Goal: Task Accomplishment & Management: Complete application form

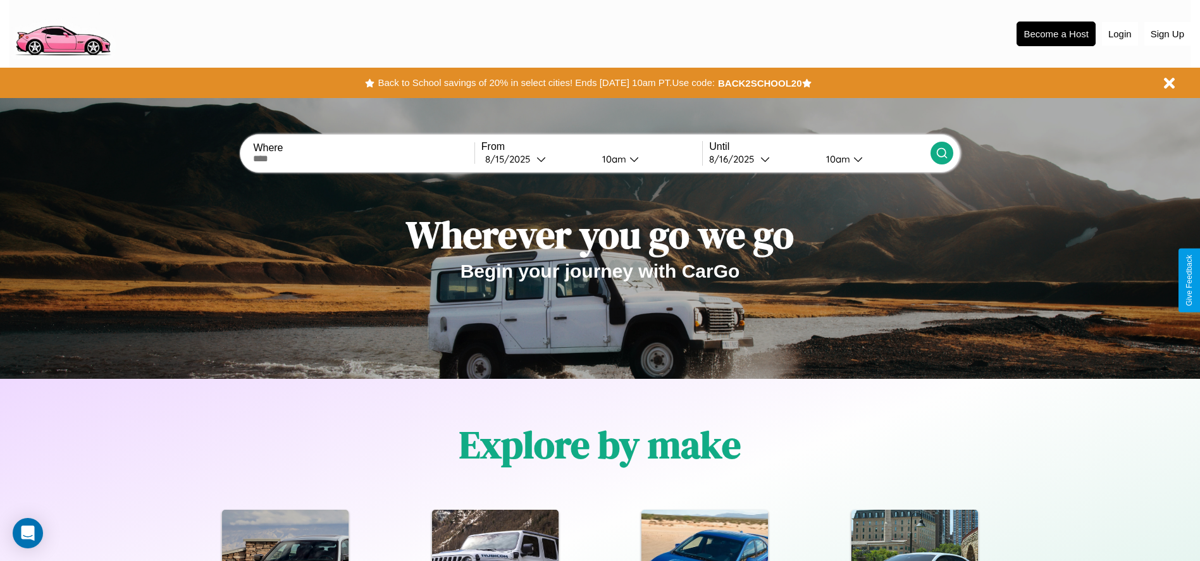
scroll to position [263, 0]
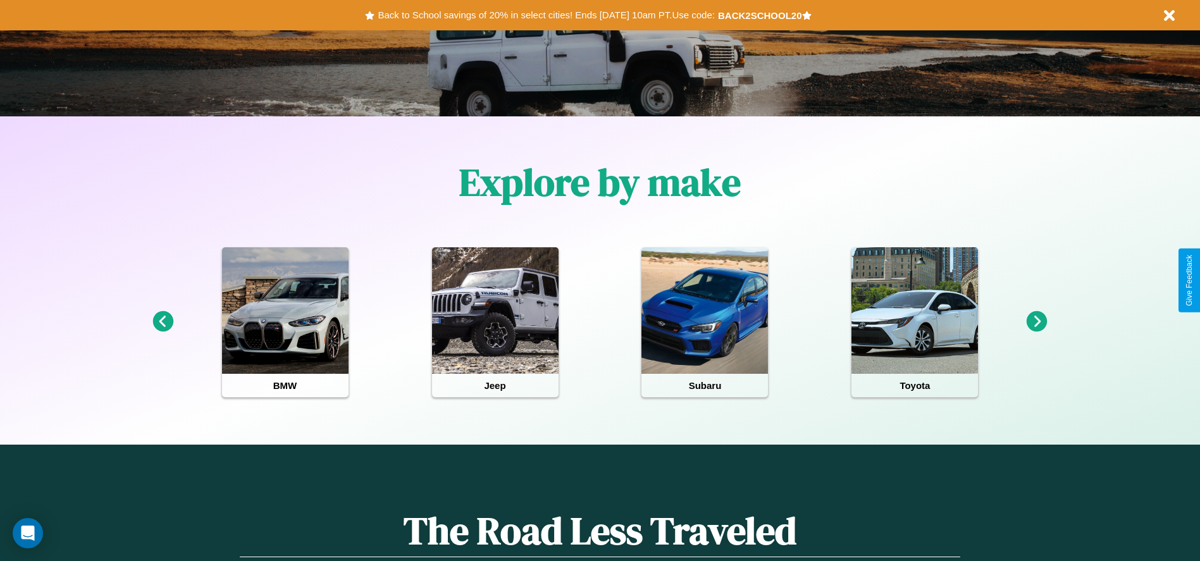
click at [1037, 322] on icon at bounding box center [1037, 321] width 21 height 21
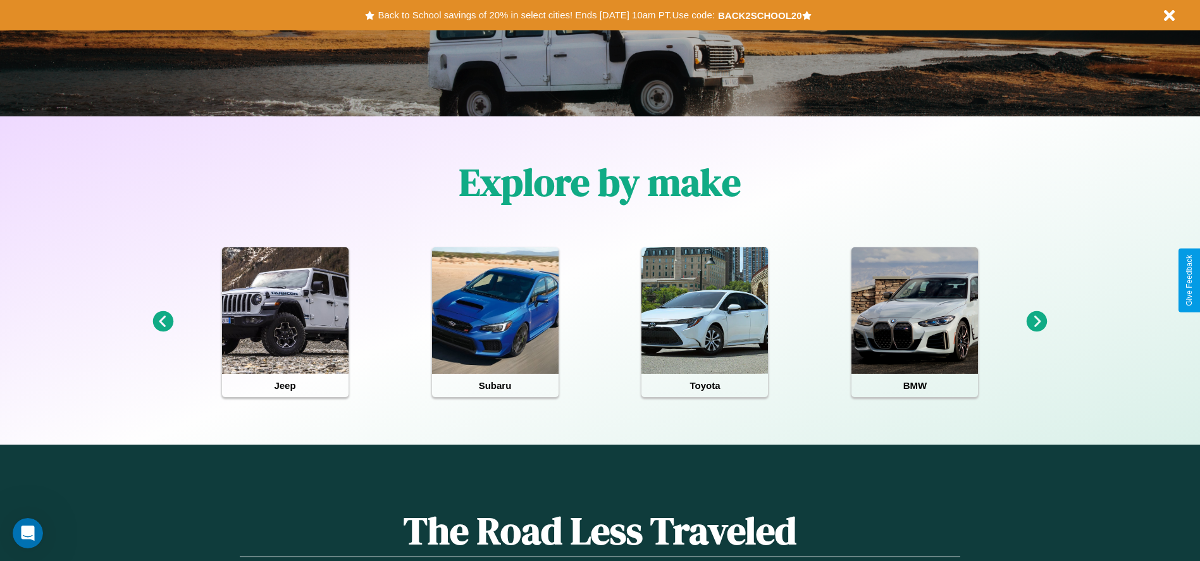
scroll to position [0, 0]
click at [1037, 322] on icon at bounding box center [1037, 321] width 21 height 21
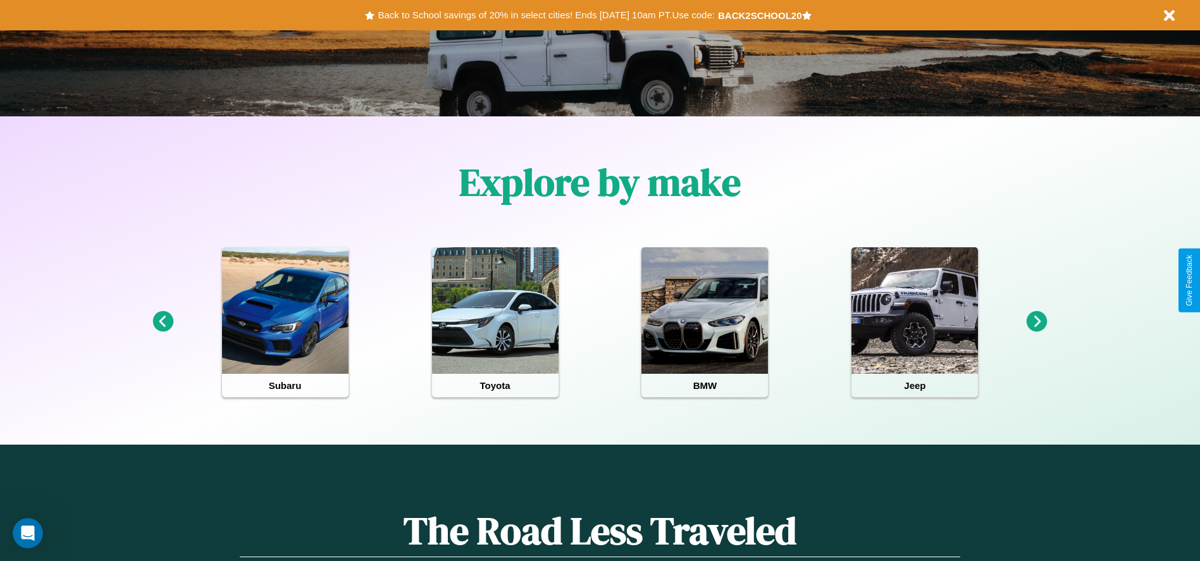
click at [163, 322] on icon at bounding box center [163, 321] width 21 height 21
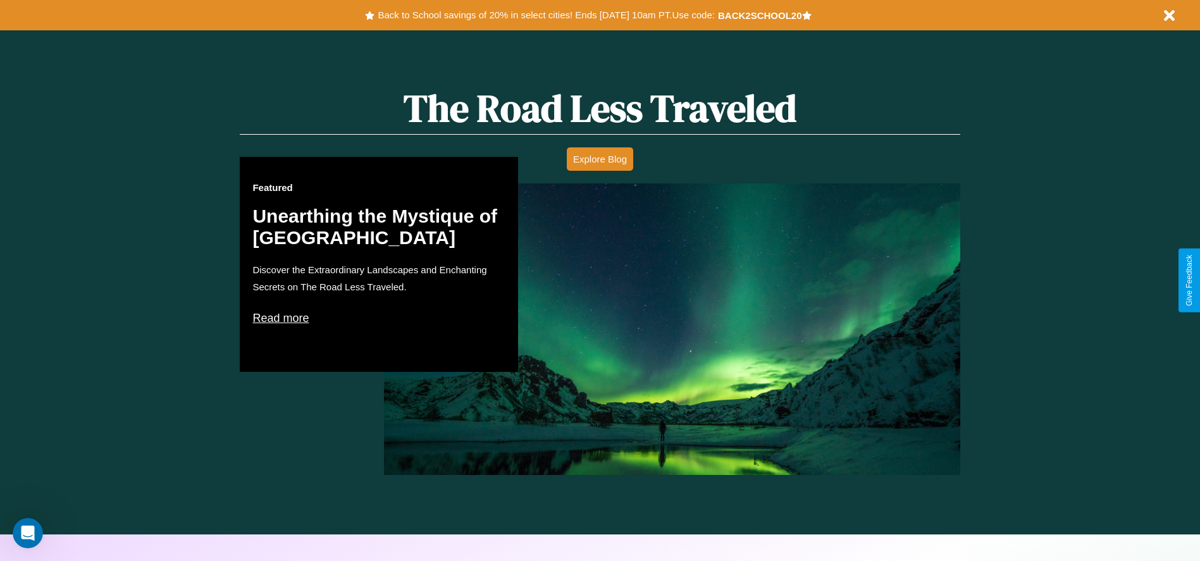
scroll to position [1380, 0]
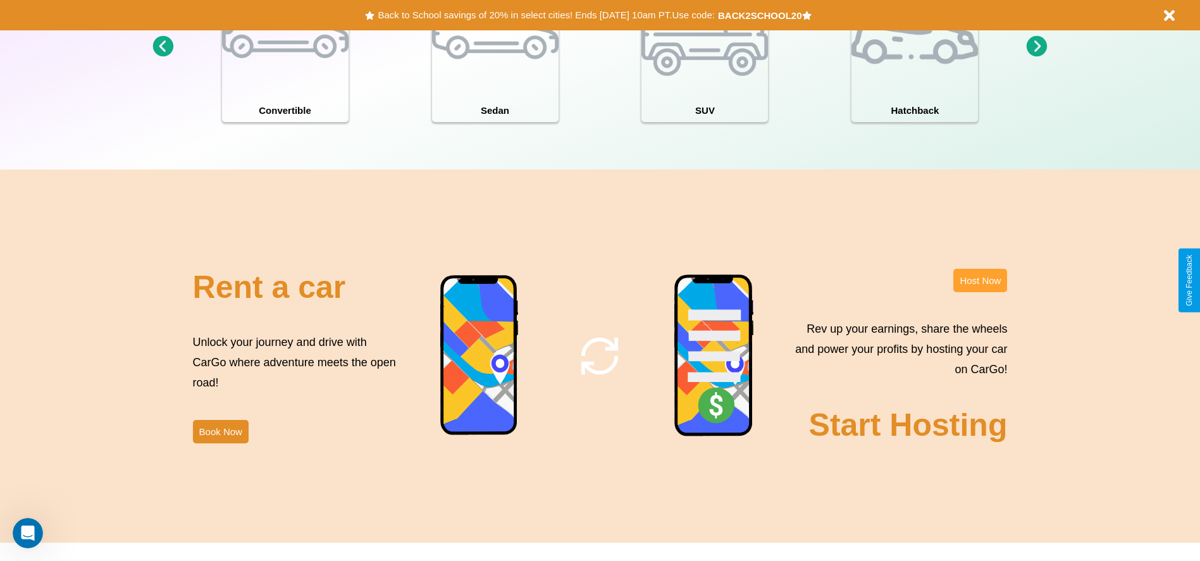
click at [980, 280] on button "Host Now" at bounding box center [981, 280] width 54 height 23
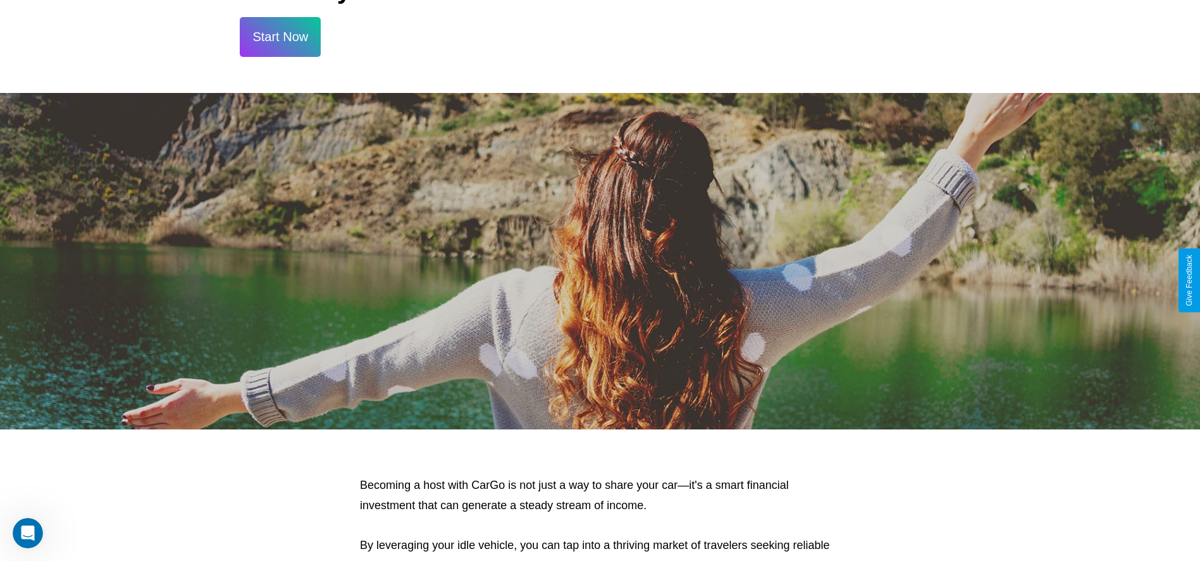
scroll to position [1359, 0]
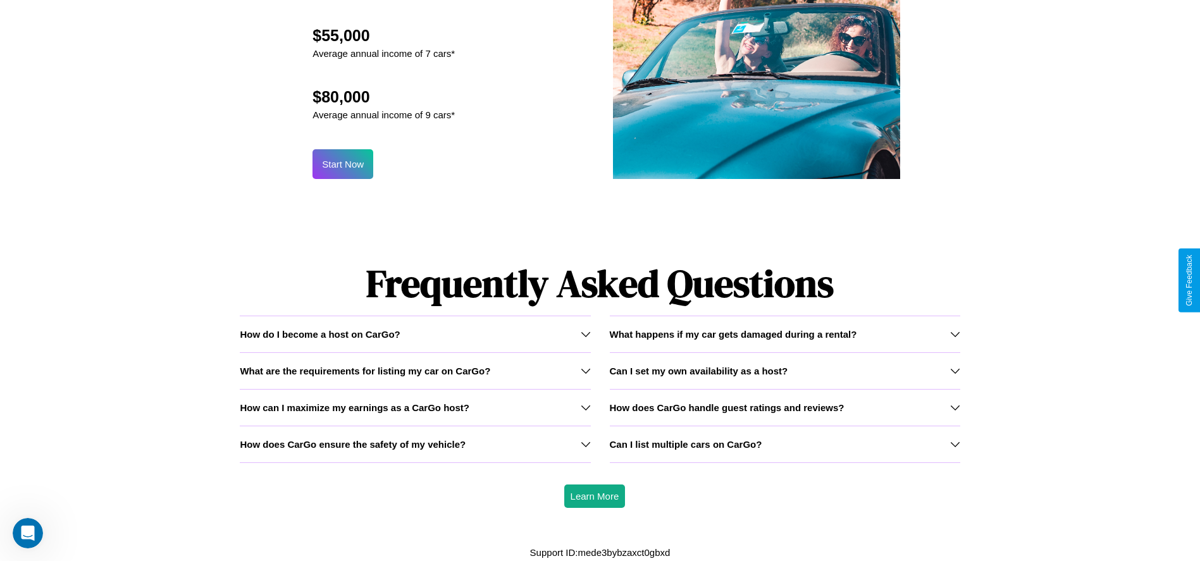
click at [785, 407] on h3 "How does CarGo handle guest ratings and reviews?" at bounding box center [727, 407] width 235 height 11
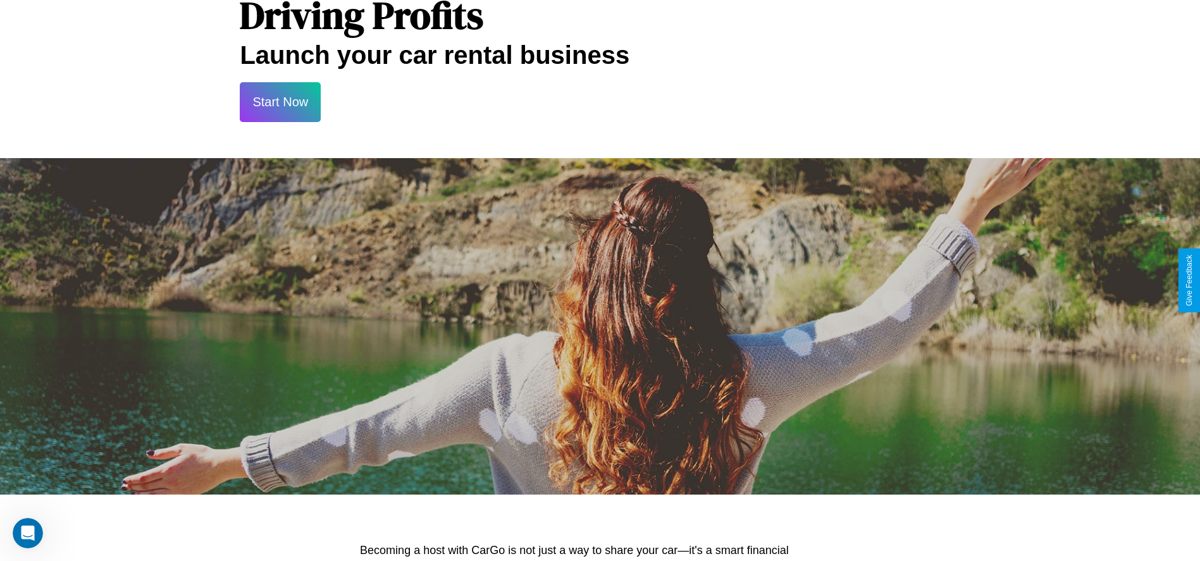
scroll to position [0, 0]
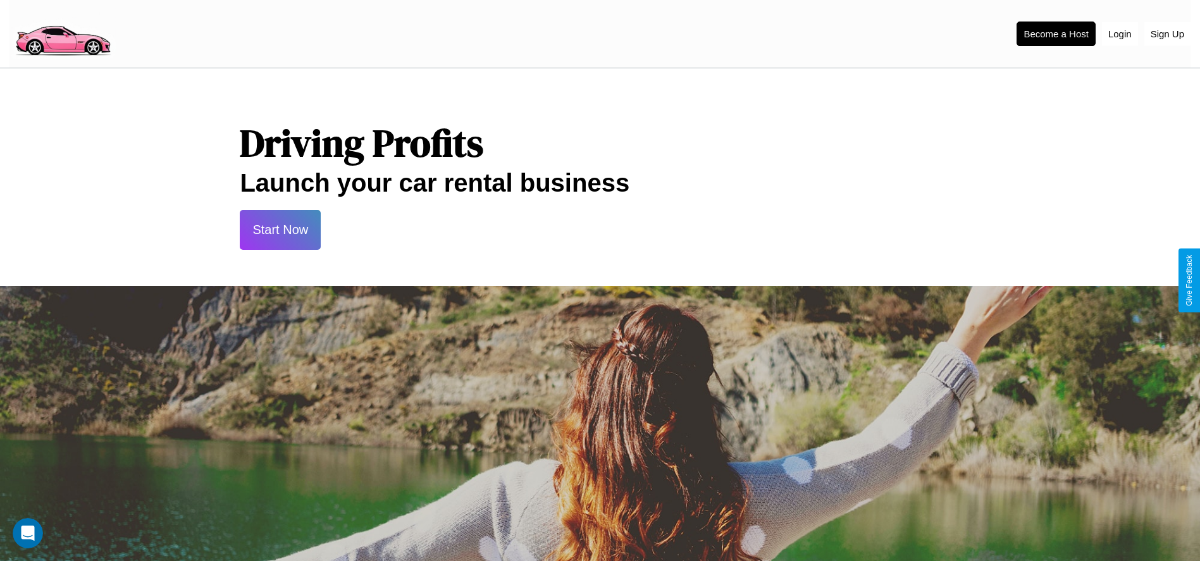
click at [280, 230] on button "Start Now" at bounding box center [280, 230] width 81 height 40
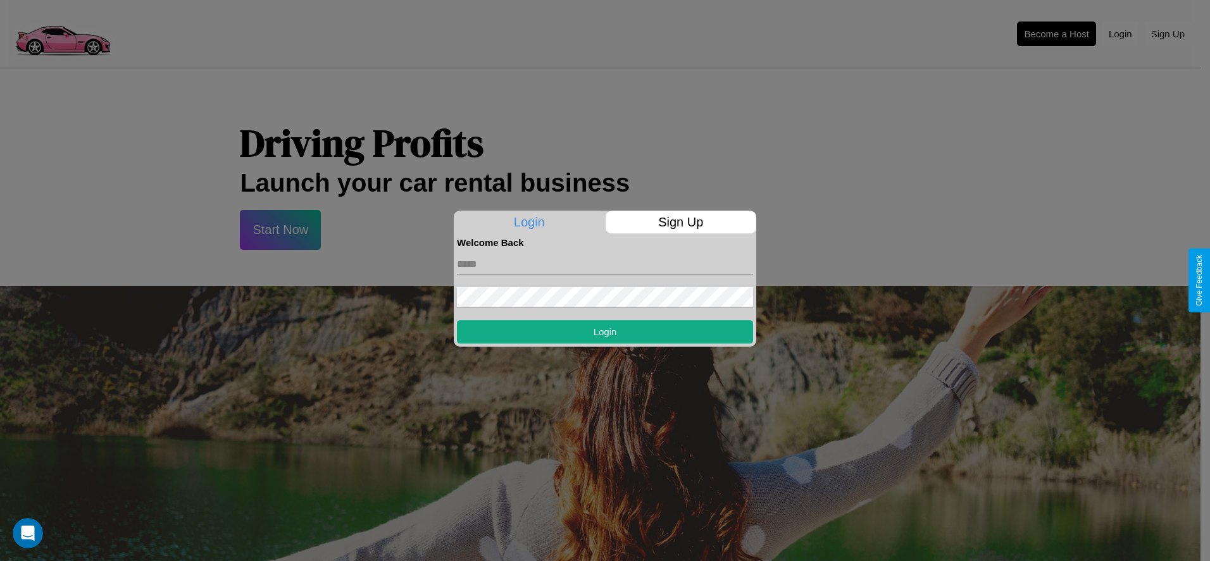
click at [605, 264] on input "text" at bounding box center [605, 264] width 296 height 20
type input "**********"
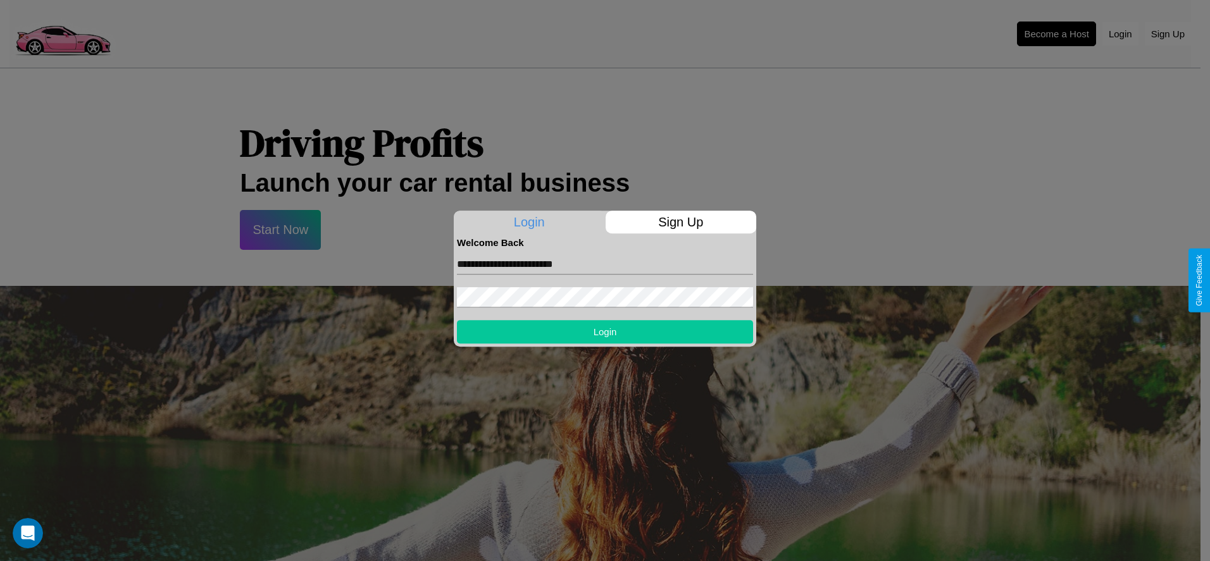
click at [605, 332] on button "Login" at bounding box center [605, 331] width 296 height 23
